Goal: Task Accomplishment & Management: Complete application form

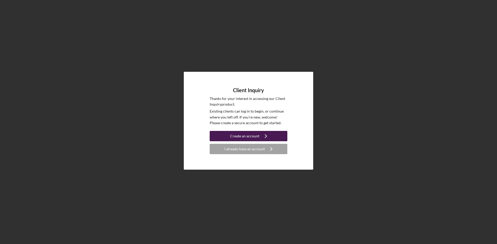
click at [252, 135] on div "Create an account" at bounding box center [244, 136] width 29 height 10
click at [249, 136] on div "Create an account" at bounding box center [244, 136] width 29 height 10
